Goal: Contribute content: Add original content to the website for others to see

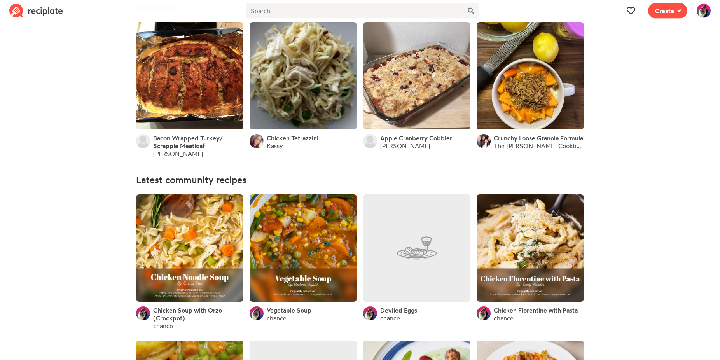
scroll to position [79, 0]
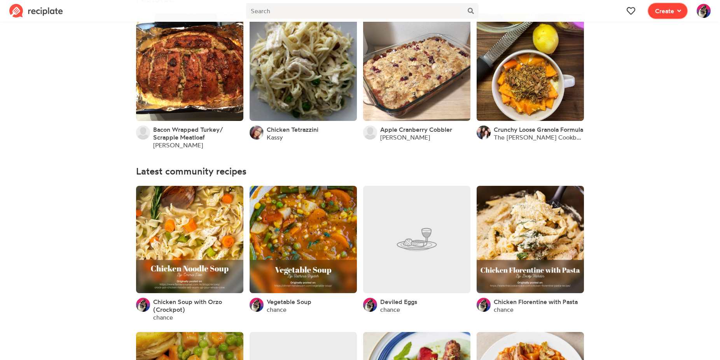
click at [676, 4] on button "Create" at bounding box center [667, 11] width 39 height 16
click at [651, 34] on div "Recipe Write a recipe from scratch" at bounding box center [639, 34] width 67 height 16
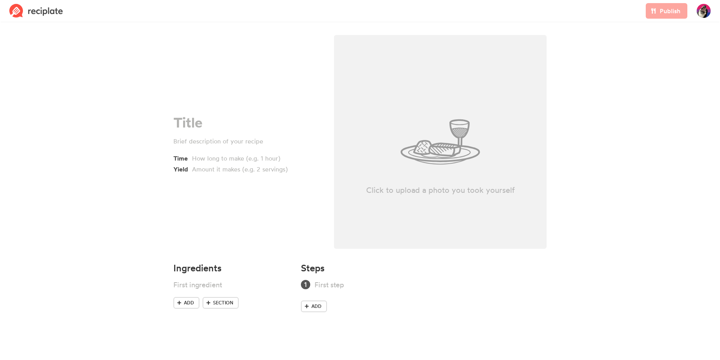
click at [436, 144] on div "Click to upload a photo you took yourself" at bounding box center [440, 142] width 213 height 214
type input "C:\fakepath\bs.jpg"
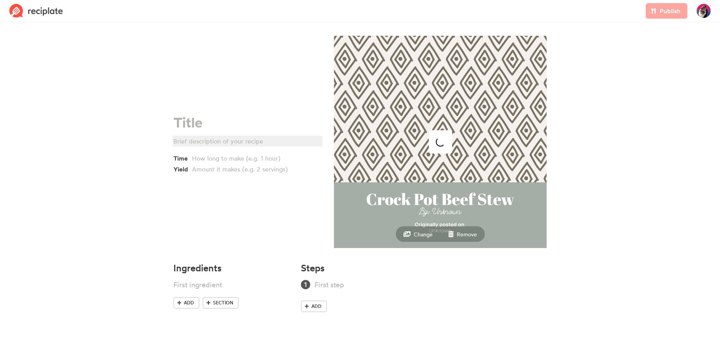
click at [222, 137] on div at bounding box center [246, 140] width 146 height 9
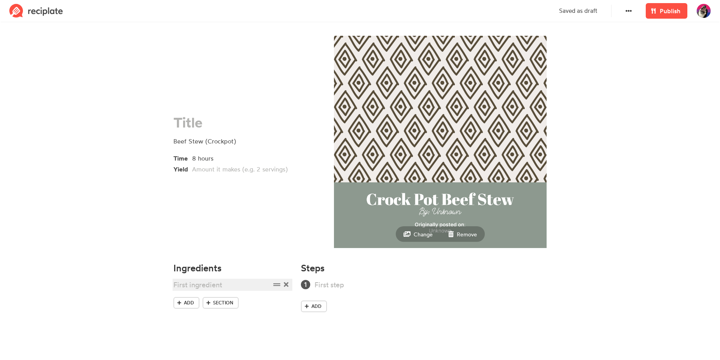
click at [198, 284] on div at bounding box center [221, 284] width 97 height 10
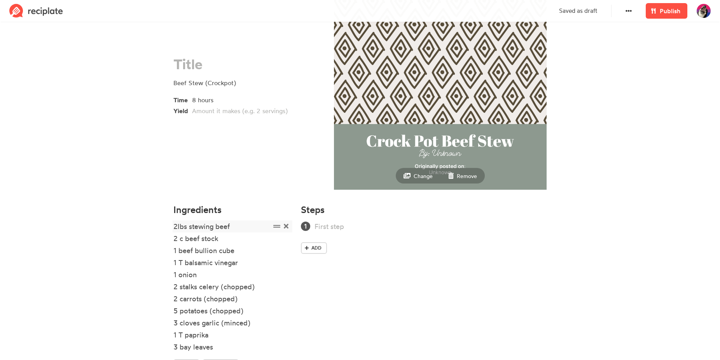
scroll to position [106, 0]
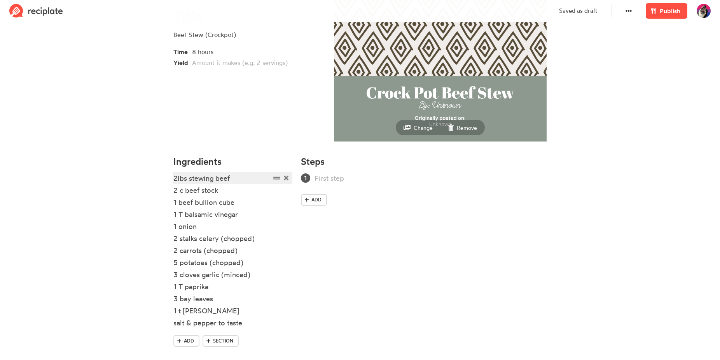
click at [178, 179] on div "2lbs stewing beef" at bounding box center [221, 178] width 97 height 10
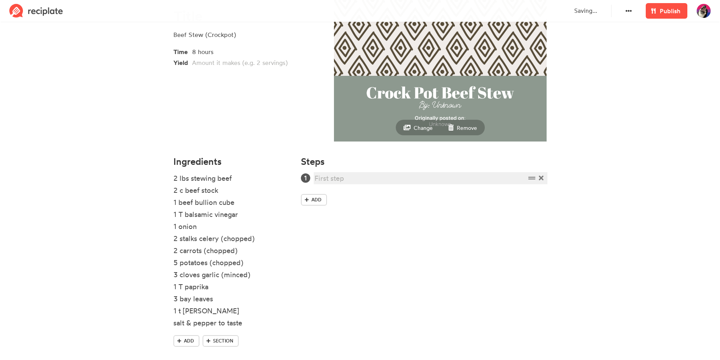
click at [358, 181] on div at bounding box center [419, 178] width 211 height 10
click at [497, 176] on div "(Optional) Sear the outside of the beef stew chunks" at bounding box center [419, 178] width 211 height 10
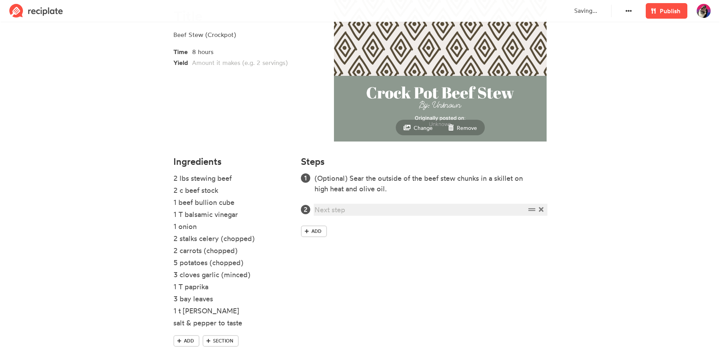
click at [474, 209] on div at bounding box center [419, 209] width 211 height 10
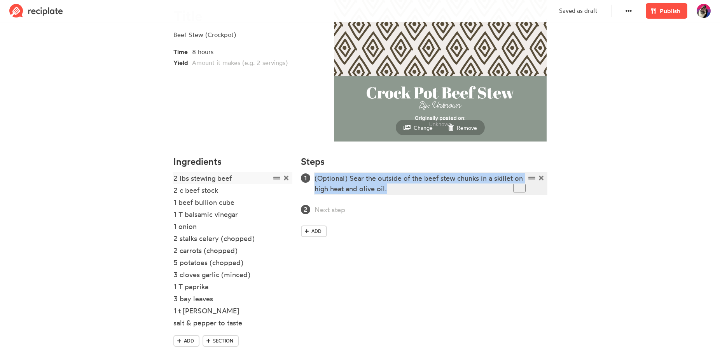
drag, startPoint x: 397, startPoint y: 187, endPoint x: 289, endPoint y: 174, distance: 109.2
click at [289, 174] on div "Ingredients 2 lbs stewing beef 2 c beef stock 1 beef bullion cube 1 T balsamic …" at bounding box center [360, 259] width 382 height 214
copy div "(Optional) Sear the outside of the beef stew chunks in a skillet on high heat a…"
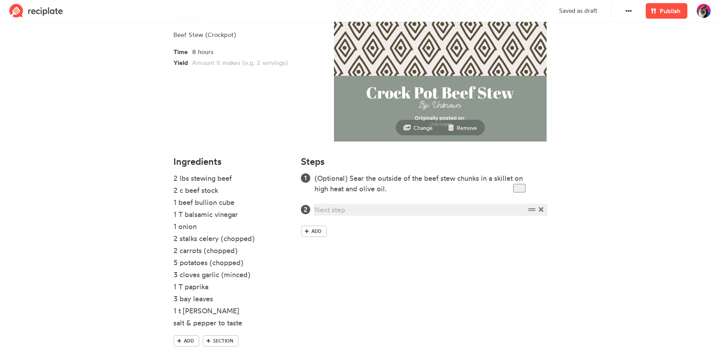
click at [342, 209] on div at bounding box center [419, 209] width 211 height 10
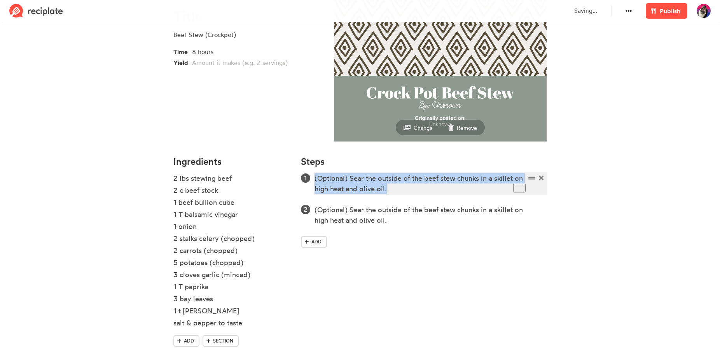
drag, startPoint x: 398, startPoint y: 190, endPoint x: 307, endPoint y: 175, distance: 92.3
click at [314, 175] on li "(Optional) Sear the outside of the beef stew chunks in a skillet on high heat a…" at bounding box center [430, 183] width 232 height 21
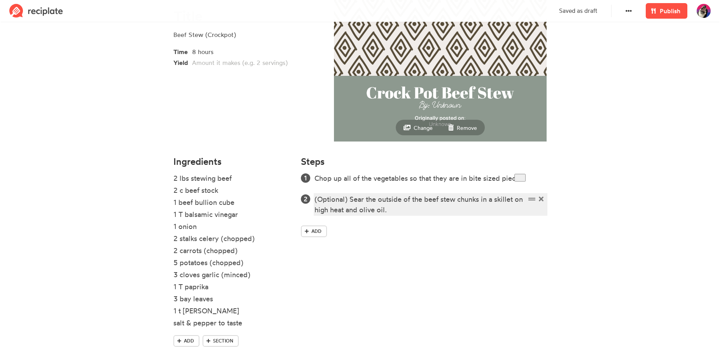
click at [393, 209] on div "(Optional) Sear the outside of the beef stew chunks in a skillet on high heat a…" at bounding box center [419, 204] width 211 height 21
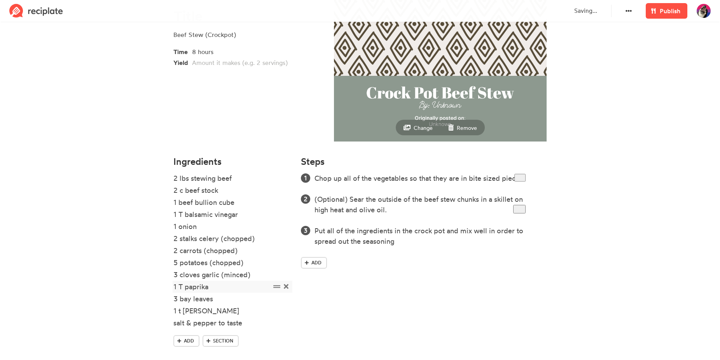
click at [286, 286] on icon at bounding box center [286, 286] width 5 height 5
click at [178, 297] on div "1 t [PERSON_NAME]" at bounding box center [221, 298] width 97 height 10
drag, startPoint x: 176, startPoint y: 298, endPoint x: 170, endPoint y: 300, distance: 5.7
click at [170, 300] on div "Ingredients 2 lbs stewing beef 2 c beef stock 1 beef bullion cube 1 T balsamic …" at bounding box center [232, 253] width 127 height 202
click at [185, 297] on div "2 t [PERSON_NAME]" at bounding box center [221, 298] width 97 height 10
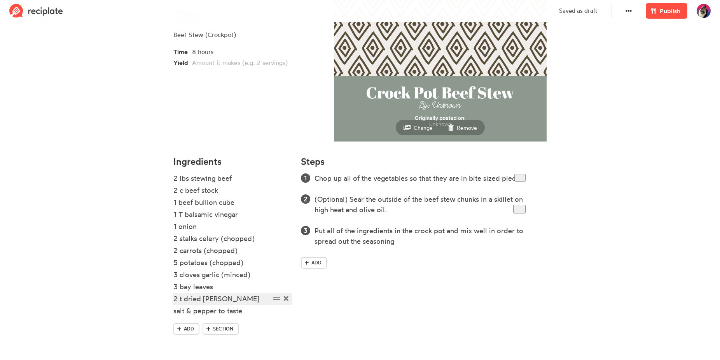
click at [247, 296] on div "2 t dried [PERSON_NAME]" at bounding box center [221, 298] width 97 height 10
click at [524, 179] on div at bounding box center [519, 178] width 12 height 10
click at [525, 178] on div at bounding box center [519, 178] width 12 height 10
click at [359, 174] on div "Chop up all of the vegetables so that they are in bite sized pieces." at bounding box center [419, 178] width 211 height 10
click at [523, 178] on div at bounding box center [519, 178] width 12 height 10
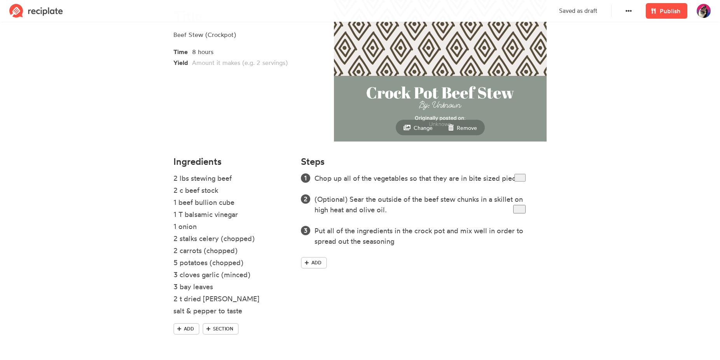
click at [519, 179] on div at bounding box center [519, 178] width 12 height 10
click at [510, 181] on div "Chop up all of the vegetables so that they are in bite sized pieces." at bounding box center [419, 178] width 211 height 10
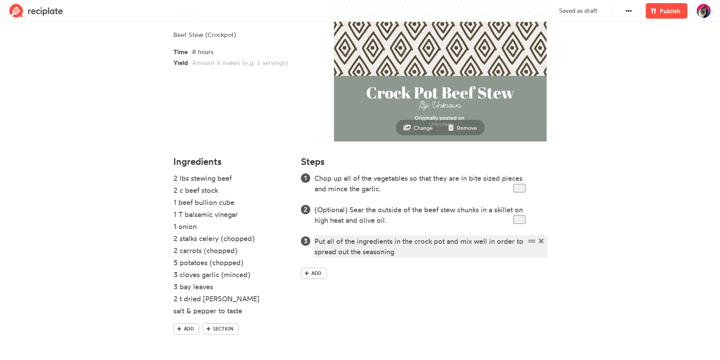
click at [398, 252] on div "Put all of the ingredients in the crock pot and mix well in order to spread out…" at bounding box center [419, 246] width 211 height 21
click at [430, 255] on div "Put all of the ingredients in the crock pot and mix well in order to spread out…" at bounding box center [419, 246] width 211 height 21
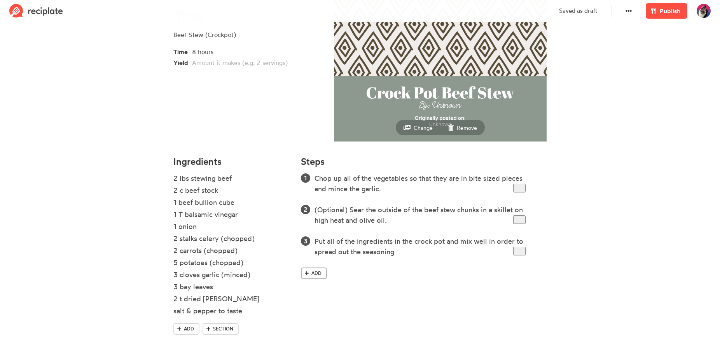
click at [306, 274] on icon at bounding box center [307, 273] width 4 height 5
click at [664, 15] on span "Publish" at bounding box center [670, 10] width 21 height 9
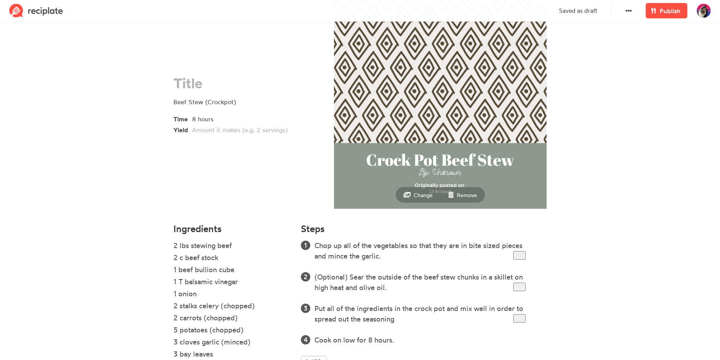
scroll to position [0, 0]
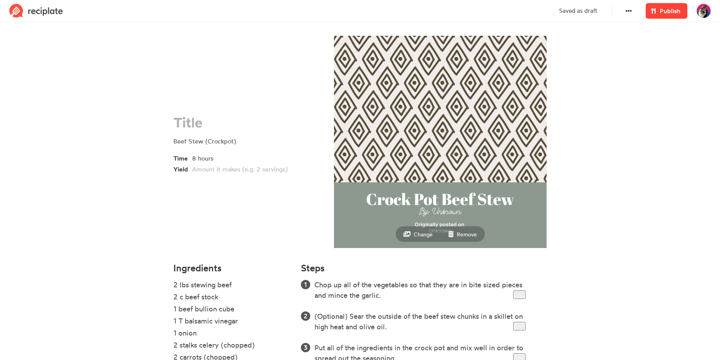
click at [668, 14] on span "Publish" at bounding box center [670, 10] width 21 height 9
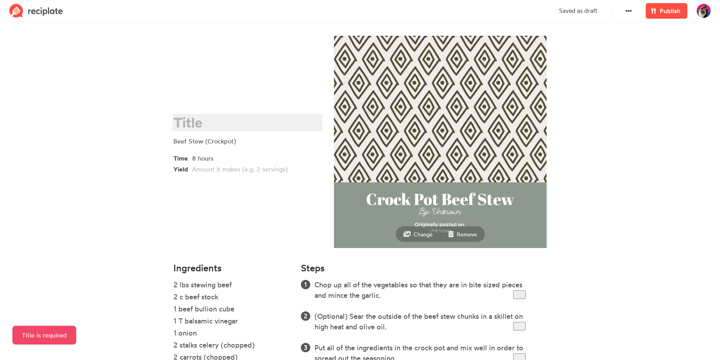
click at [218, 121] on div "To enrich screen reader interactions, please activate Accessibility in Grammarl…" at bounding box center [246, 123] width 146 height 16
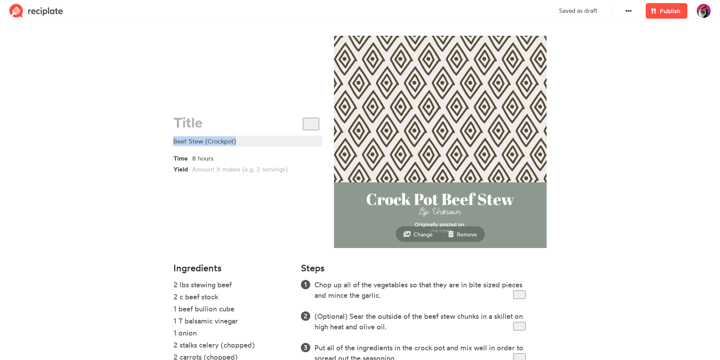
drag, startPoint x: 251, startPoint y: 141, endPoint x: 145, endPoint y: 143, distance: 106.1
click at [145, 143] on section "Beef Stew (Crockpot) Time 8 hours Yield Change Remove Ingredients 2 lbs stewing…" at bounding box center [360, 245] width 720 height 442
copy div "Beef Stew (Crockpot)"
click at [205, 118] on div "To enrich screen reader interactions, please activate Accessibility in Grammarl…" at bounding box center [246, 123] width 146 height 16
paste div "To enrich screen reader interactions, please activate Accessibility in Grammarl…"
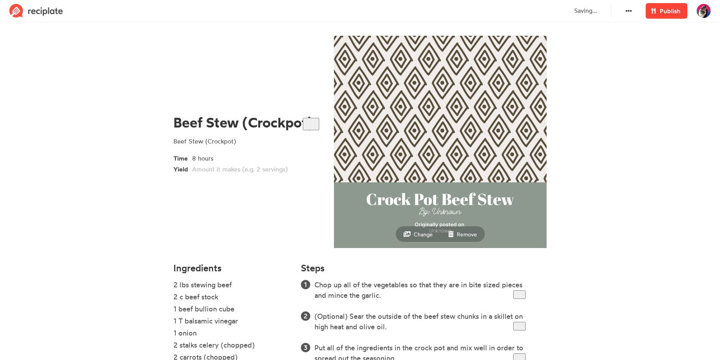
click at [665, 10] on span "Publish" at bounding box center [670, 10] width 21 height 9
click at [664, 12] on span "Publish" at bounding box center [670, 10] width 21 height 9
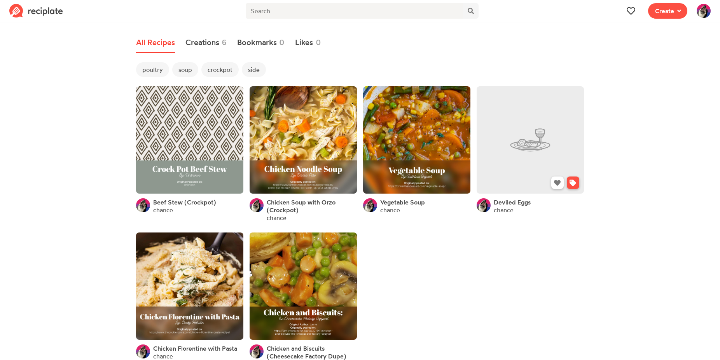
click at [522, 159] on link at bounding box center [529, 139] width 107 height 107
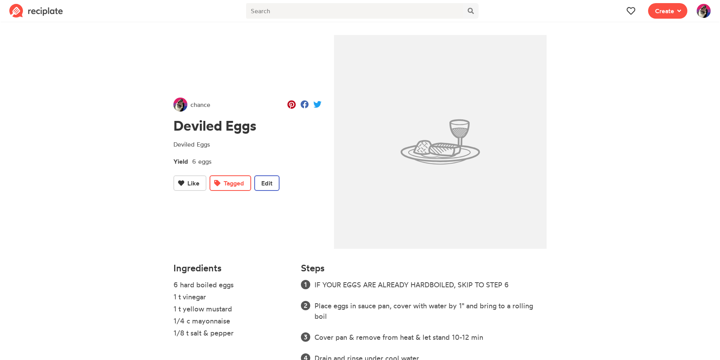
click at [274, 178] on button "Edit" at bounding box center [266, 183] width 25 height 16
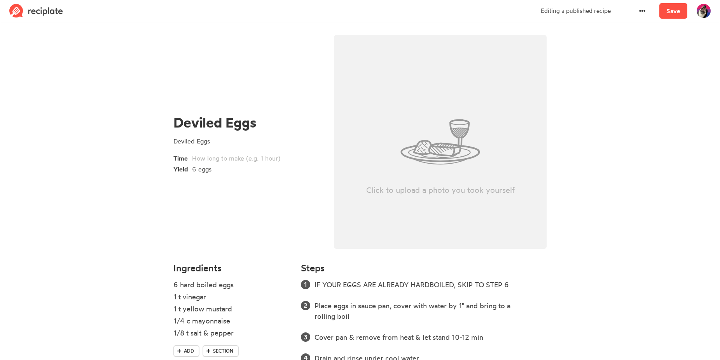
click at [426, 157] on div "Click to upload a photo you took yourself" at bounding box center [440, 142] width 213 height 214
type input "C:\fakepath\de.jpg"
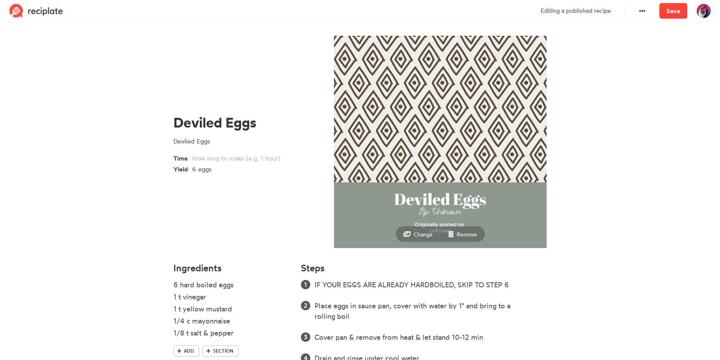
click at [669, 14] on link "Save" at bounding box center [673, 11] width 28 height 16
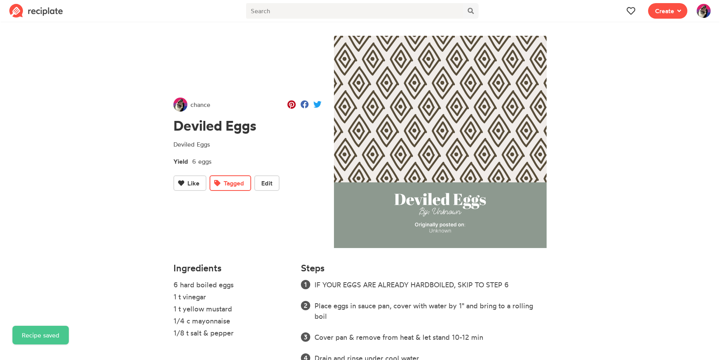
click at [700, 9] on img at bounding box center [703, 11] width 14 height 14
click at [674, 80] on span "Creations" at bounding box center [680, 80] width 24 height 8
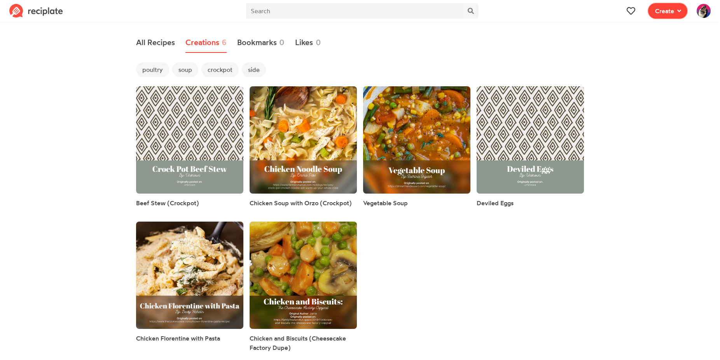
click at [665, 12] on span "Create" at bounding box center [664, 10] width 19 height 9
click at [639, 33] on div "Recipe Write a recipe from scratch" at bounding box center [639, 34] width 67 height 16
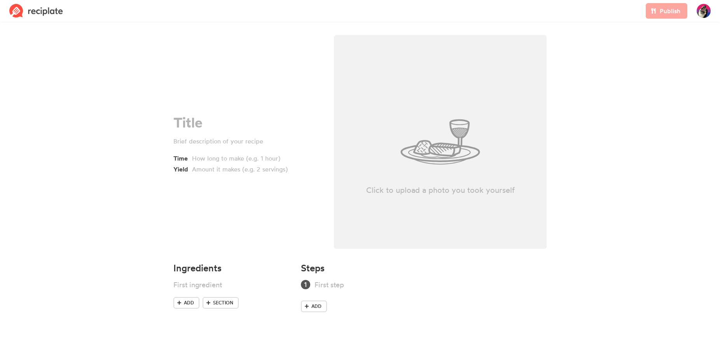
click at [232, 133] on div "Time Yield" at bounding box center [247, 144] width 148 height 59
click at [232, 123] on div at bounding box center [246, 123] width 146 height 16
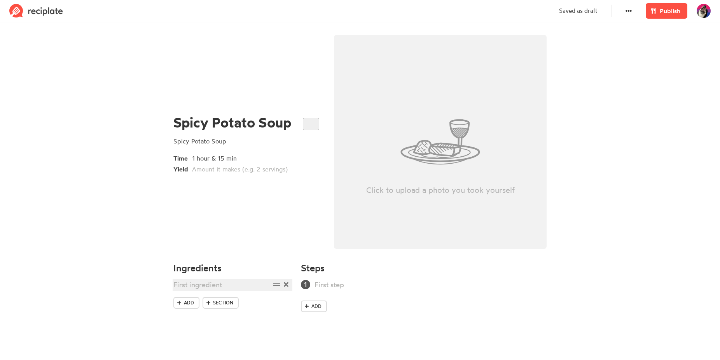
click at [205, 284] on div at bounding box center [221, 284] width 97 height 10
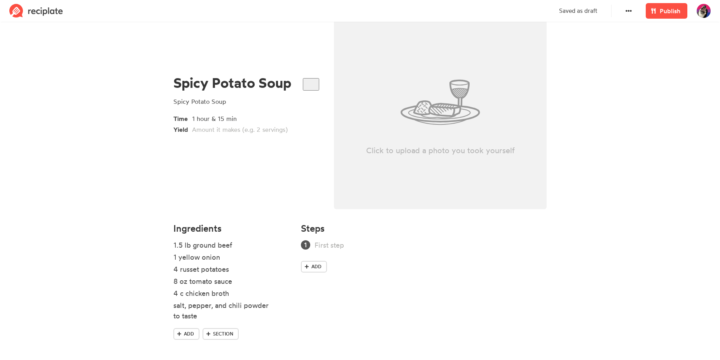
scroll to position [45, 0]
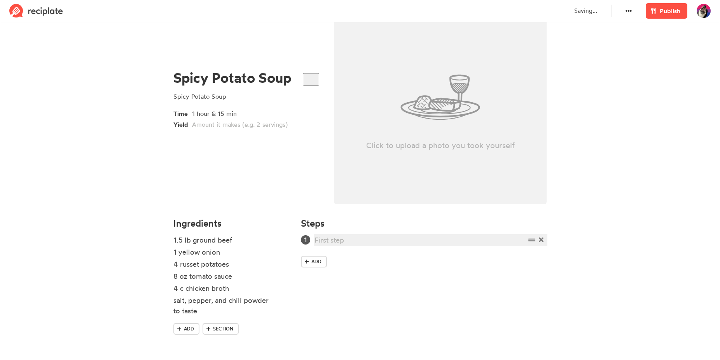
click at [329, 238] on div at bounding box center [419, 240] width 211 height 10
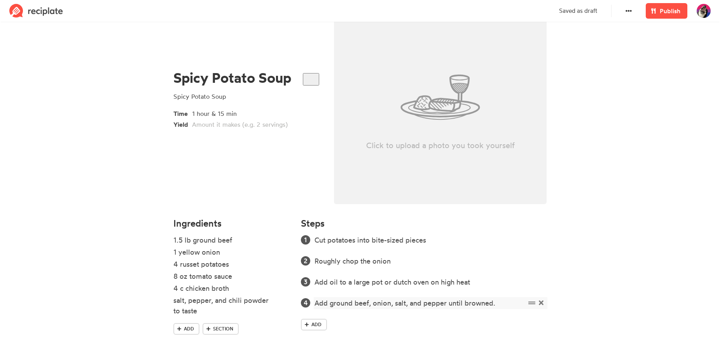
click at [420, 303] on div "Add ground beef, onion, salt, and pepper until browned." at bounding box center [419, 303] width 211 height 10
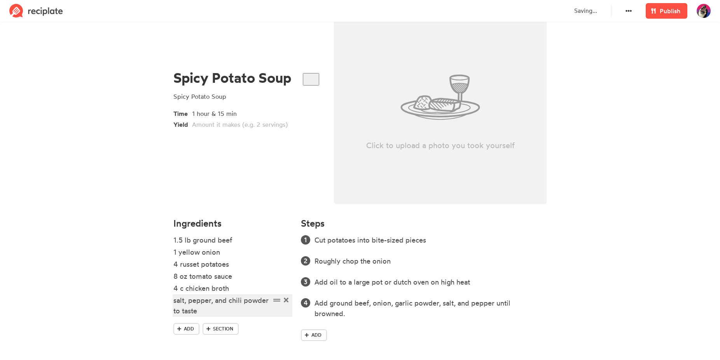
click at [208, 309] on div "salt, pepper, and chili powder to taste" at bounding box center [221, 305] width 97 height 21
click at [215, 300] on div "salt, pepper, and chili powder to taste" at bounding box center [221, 305] width 97 height 21
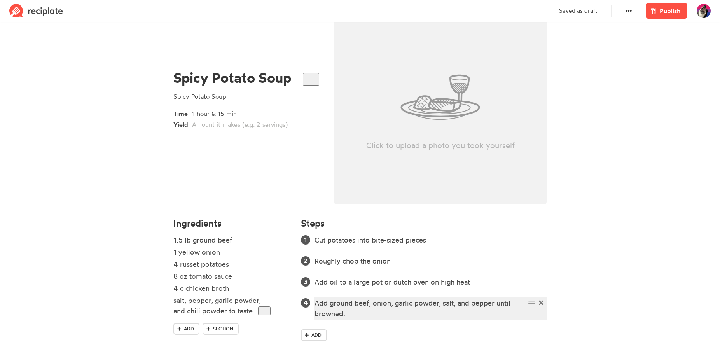
click at [363, 315] on div "Add ground beef, onion, garlic powder, salt, and pepper until browned." at bounding box center [419, 308] width 211 height 21
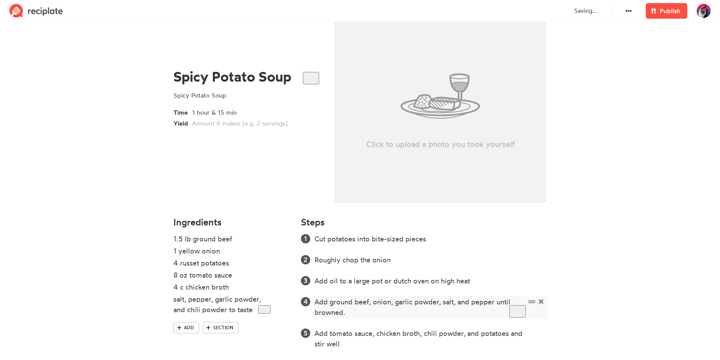
scroll to position [98, 0]
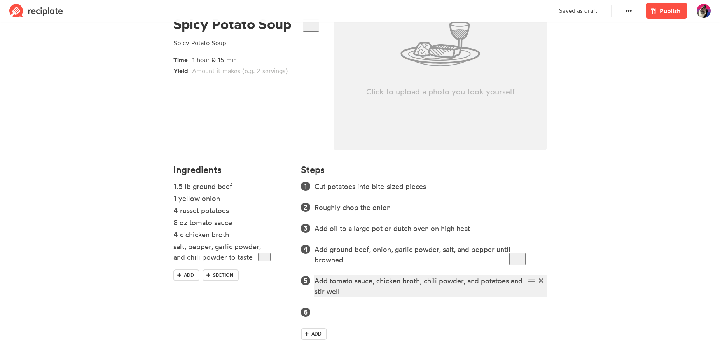
click at [365, 296] on div "Add tomato sauce, chicken broth, chili powder, and potatoes and stir well" at bounding box center [419, 286] width 211 height 21
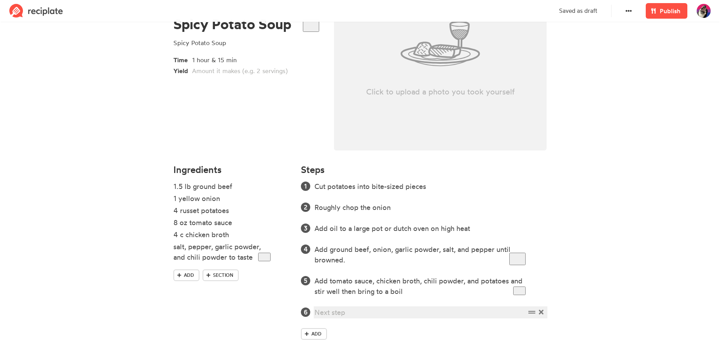
click at [330, 312] on div at bounding box center [419, 312] width 211 height 10
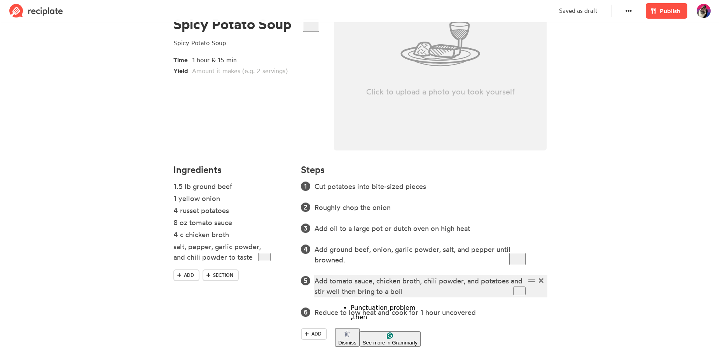
click at [354, 304] on html "Delete Publish chance View Profile Drafts Creations Likes Following Invite Sett…" at bounding box center [360, 131] width 720 height 458
click at [433, 291] on div "Add tomato sauce, chicken broth, chili powder, and potatoes and stir well, then…" at bounding box center [419, 286] width 211 height 21
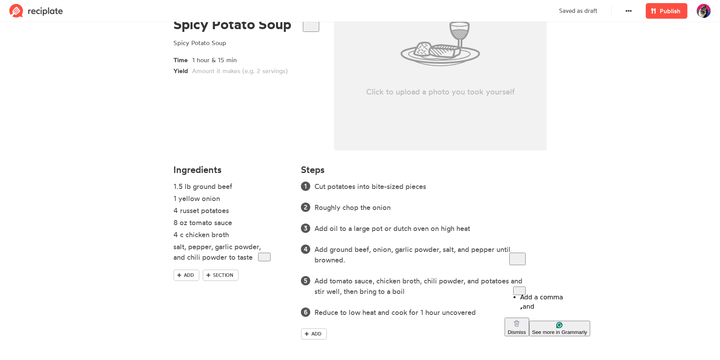
click at [521, 298] on html "Delete Publish chance View Profile Drafts Creations Likes Following Invite Sett…" at bounding box center [360, 131] width 720 height 458
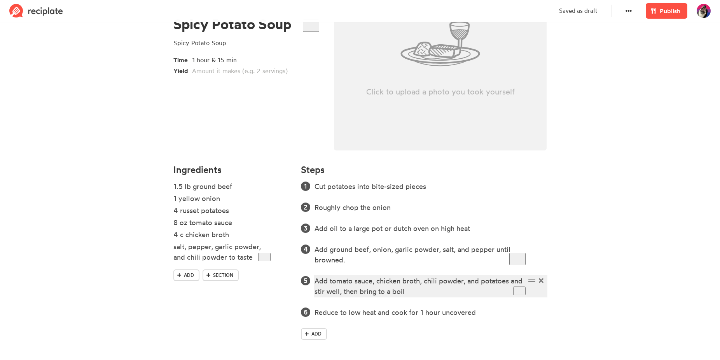
click at [508, 283] on div "Add tomato sauce, chicken broth, chili powder, and potatoes and stir well, then…" at bounding box center [419, 286] width 211 height 21
drag, startPoint x: 407, startPoint y: 291, endPoint x: 339, endPoint y: 288, distance: 67.7
click at [339, 288] on div "Add tomato sauce, chicken broth, chili powder, and potatoes and stir well, then…" at bounding box center [419, 286] width 211 height 21
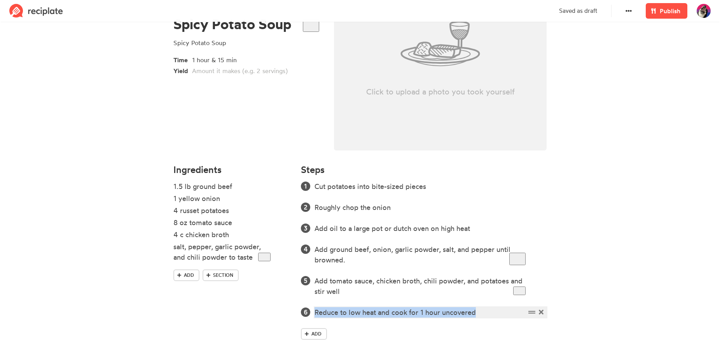
drag, startPoint x: 489, startPoint y: 313, endPoint x: 293, endPoint y: 309, distance: 195.5
click at [294, 309] on div "Ingredients 1.5 lb ground beef 1 yellow onion 4 russet potatoes 8 oz tomato sau…" at bounding box center [360, 257] width 382 height 194
click at [429, 311] on div "Once it has come to a boil, reduce the heat and cook for 1 hour." at bounding box center [419, 312] width 211 height 10
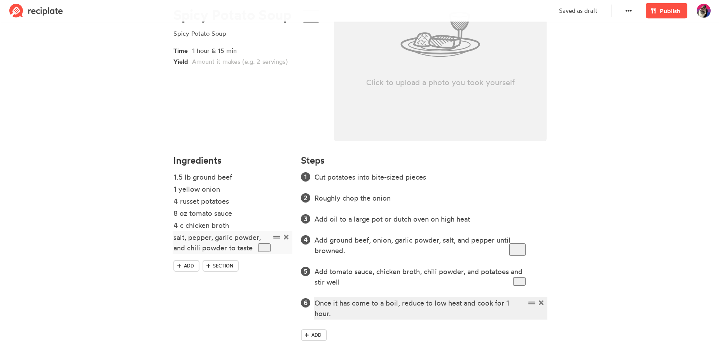
scroll to position [109, 0]
click at [357, 314] on div "Once it has come to a boil, reduce to low heat and cook for 1 hour." at bounding box center [419, 307] width 211 height 21
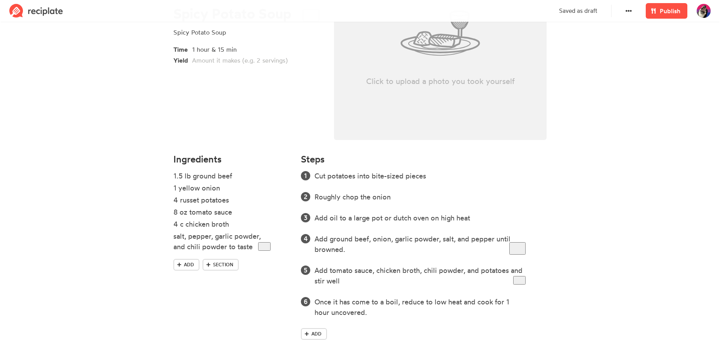
drag, startPoint x: 664, startPoint y: 11, endPoint x: 490, endPoint y: 73, distance: 184.5
click at [636, 92] on div "Delete Publish chance View Profile Drafts Creations Likes Following Invite Sett…" at bounding box center [360, 125] width 720 height 469
click at [375, 60] on div "Click to upload a photo you took yourself" at bounding box center [440, 33] width 213 height 214
type input "C:\fakepath\sps.jpg"
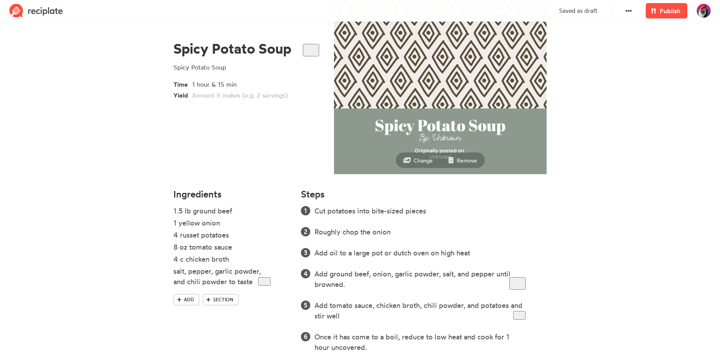
scroll to position [69, 0]
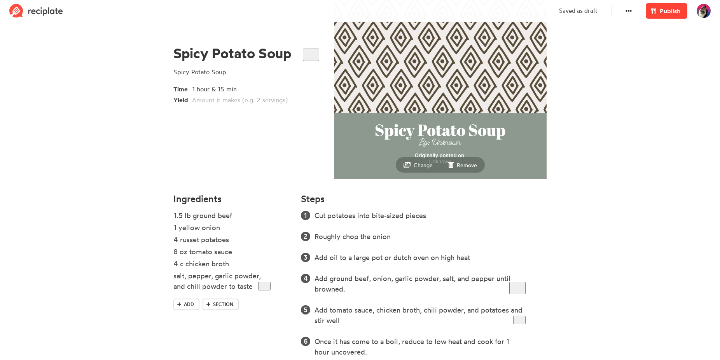
click at [656, 17] on link "Publish" at bounding box center [667, 11] width 42 height 16
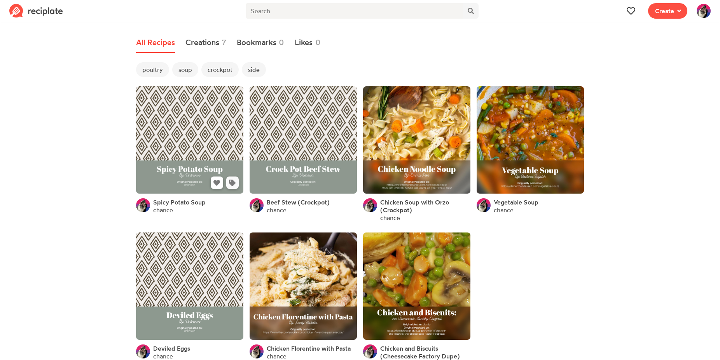
click at [237, 184] on button at bounding box center [232, 182] width 12 height 12
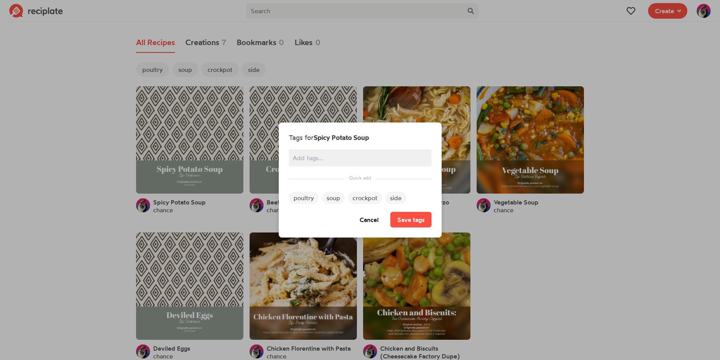
click at [332, 200] on span "soup" at bounding box center [333, 198] width 23 height 12
click at [368, 159] on input "text" at bounding box center [375, 158] width 101 height 10
type input "beef"
click at [418, 218] on button "Save tags" at bounding box center [410, 220] width 41 height 16
